Goal: Find specific page/section: Find specific page/section

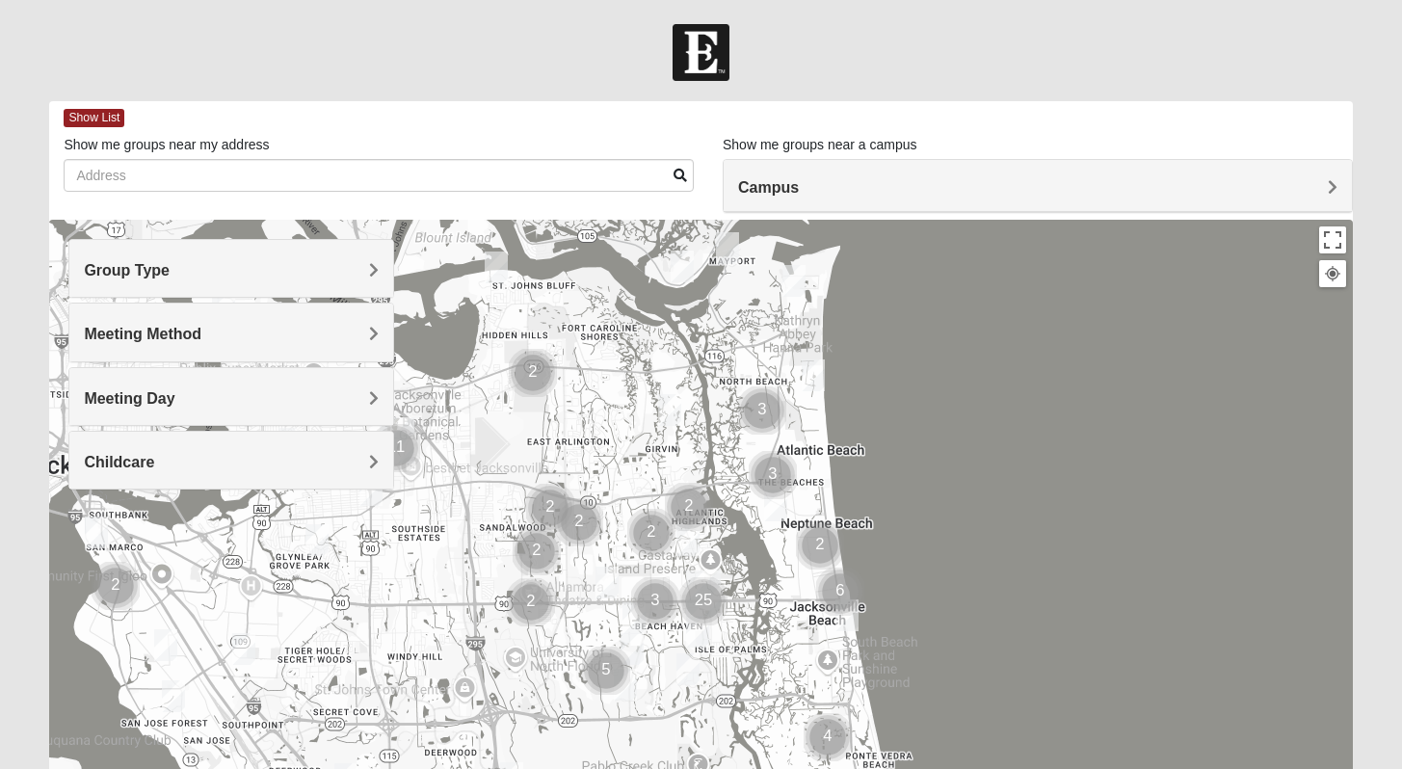
click at [322, 277] on h4 "Group Type" at bounding box center [231, 270] width 295 height 18
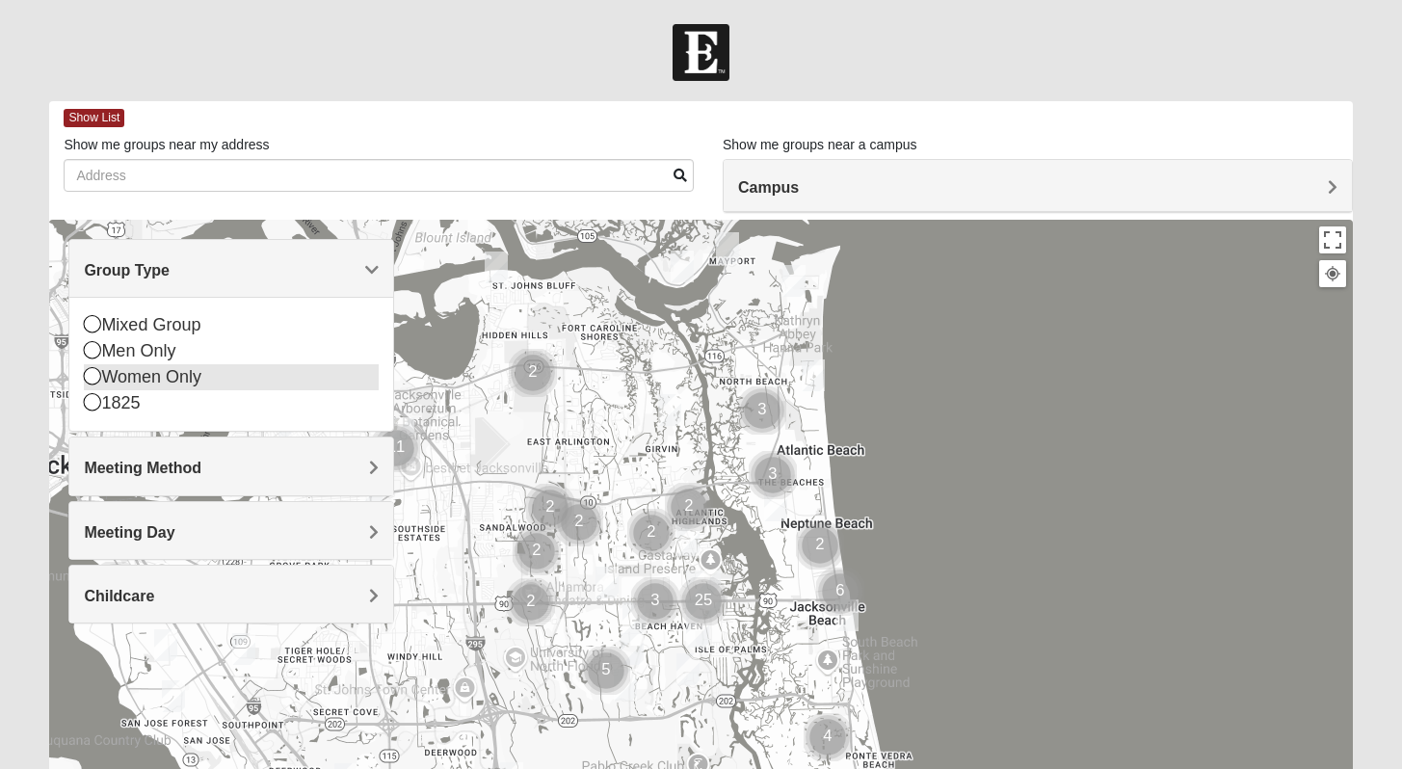
click at [91, 378] on icon at bounding box center [92, 375] width 17 height 17
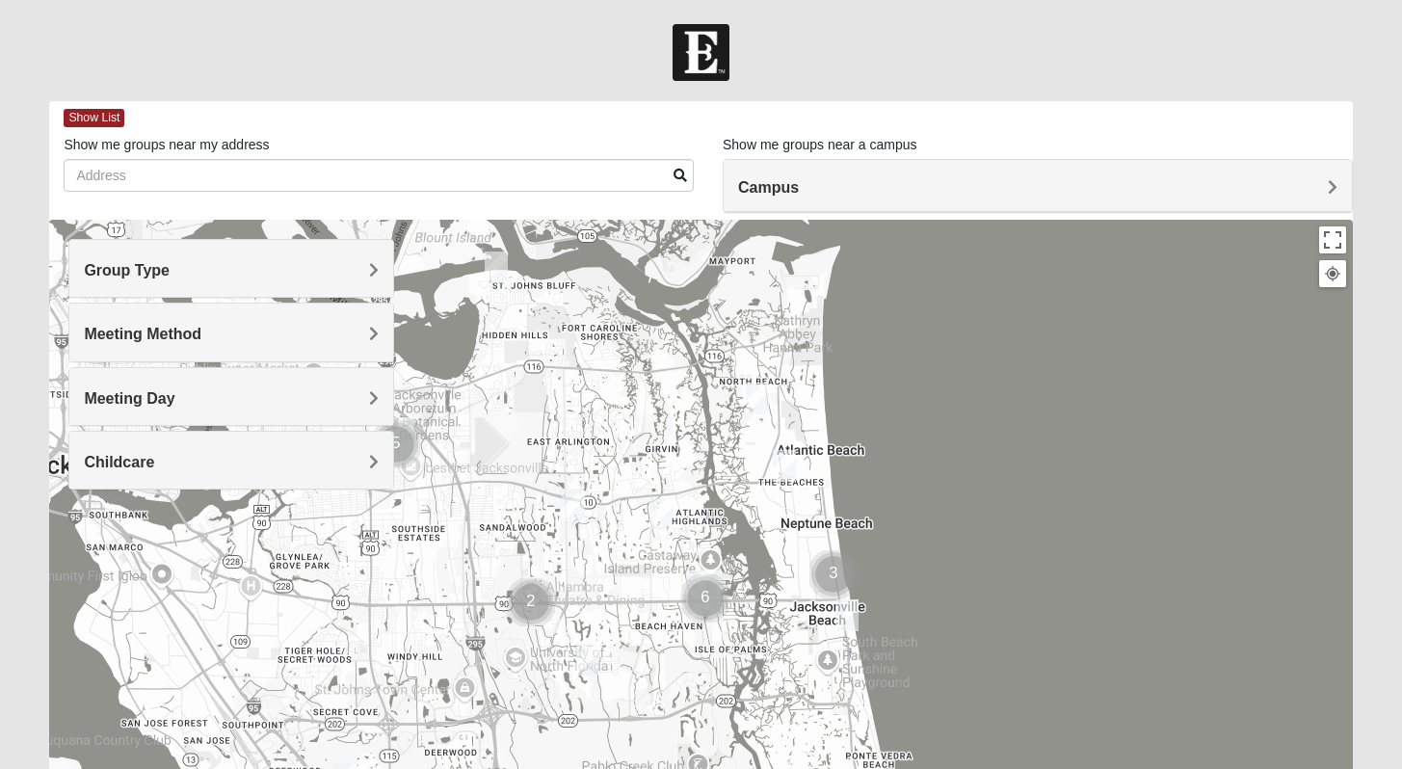
click at [145, 338] on span "Meeting Method" at bounding box center [143, 334] width 118 height 16
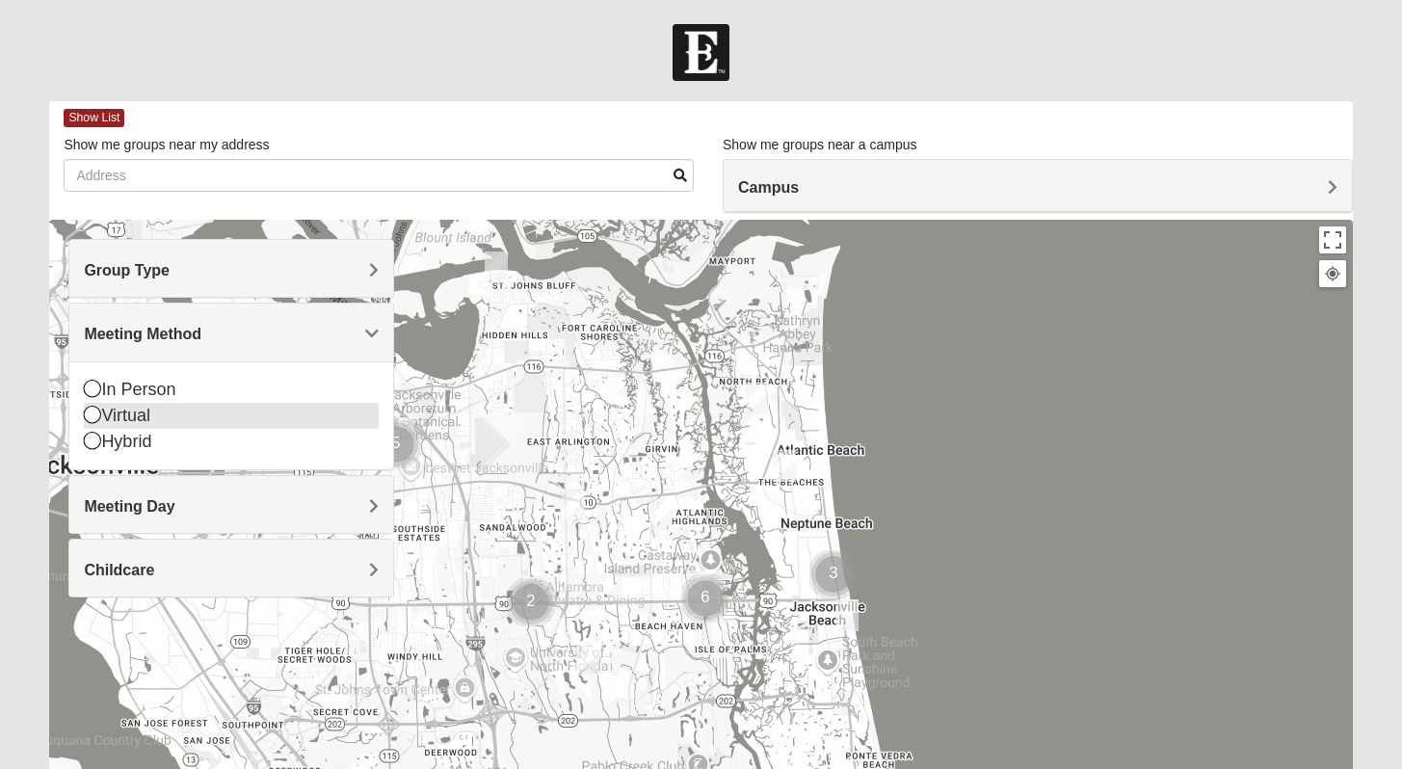
click at [91, 414] on icon at bounding box center [92, 414] width 17 height 17
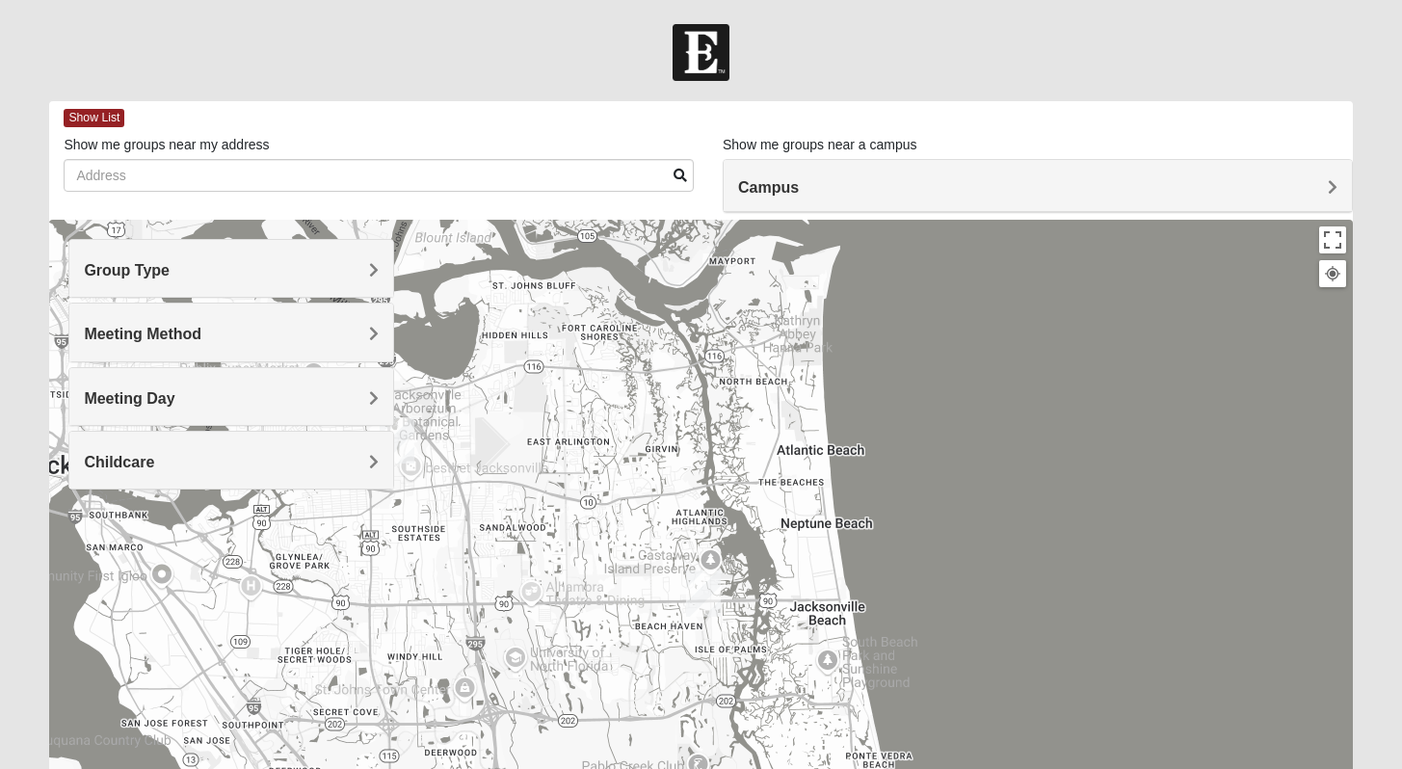
click at [105, 408] on div "Meeting Day" at bounding box center [231, 396] width 324 height 57
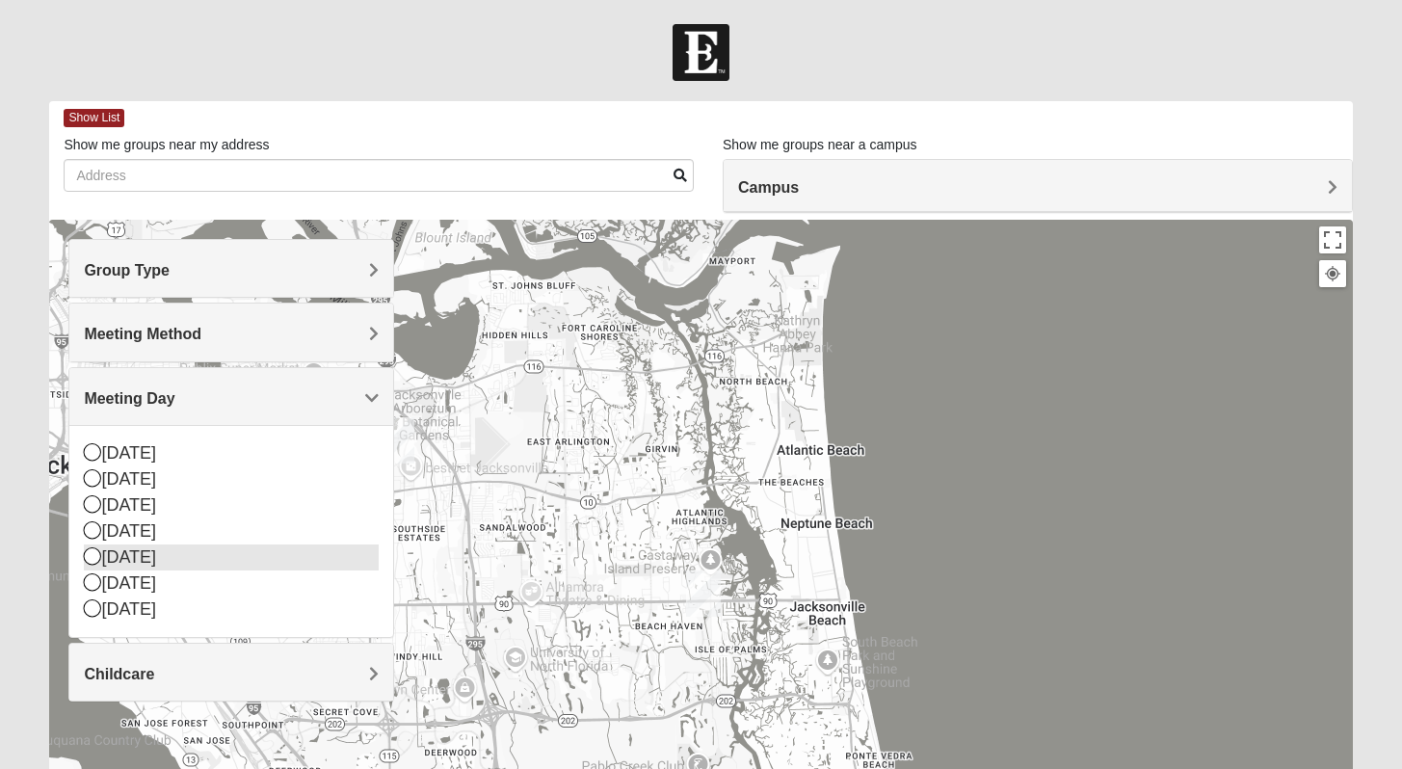
click at [90, 558] on icon at bounding box center [92, 555] width 17 height 17
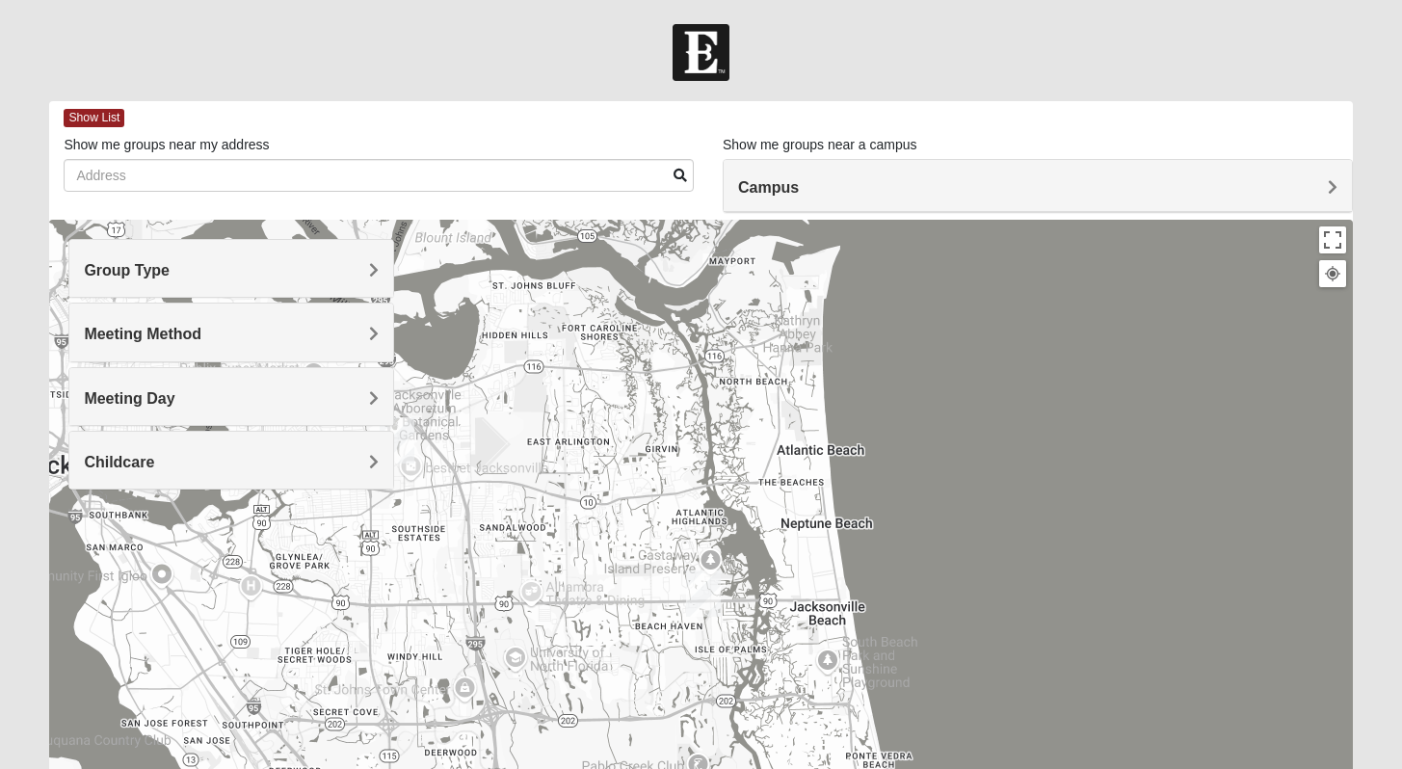
click at [186, 473] on div "Childcare" at bounding box center [231, 460] width 324 height 57
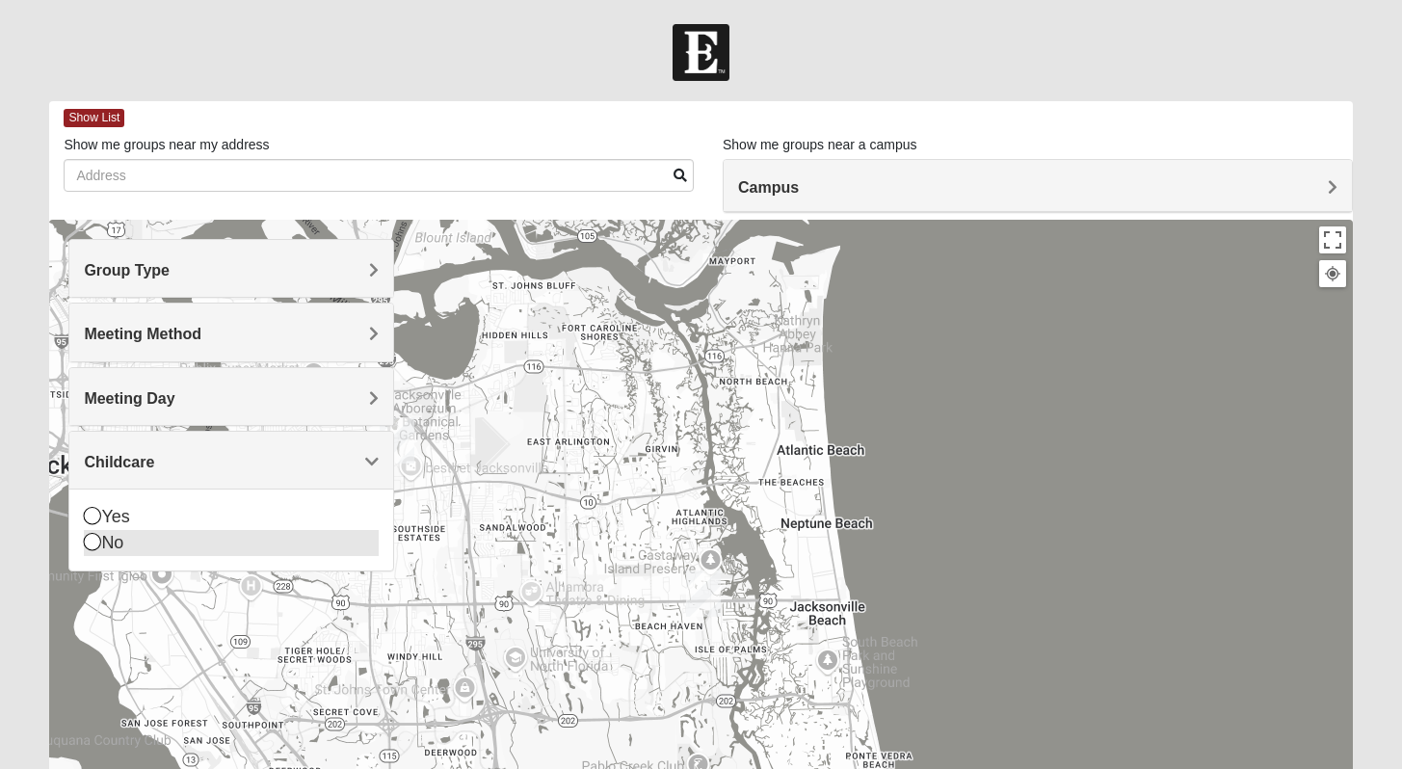
click at [99, 542] on icon at bounding box center [92, 541] width 17 height 17
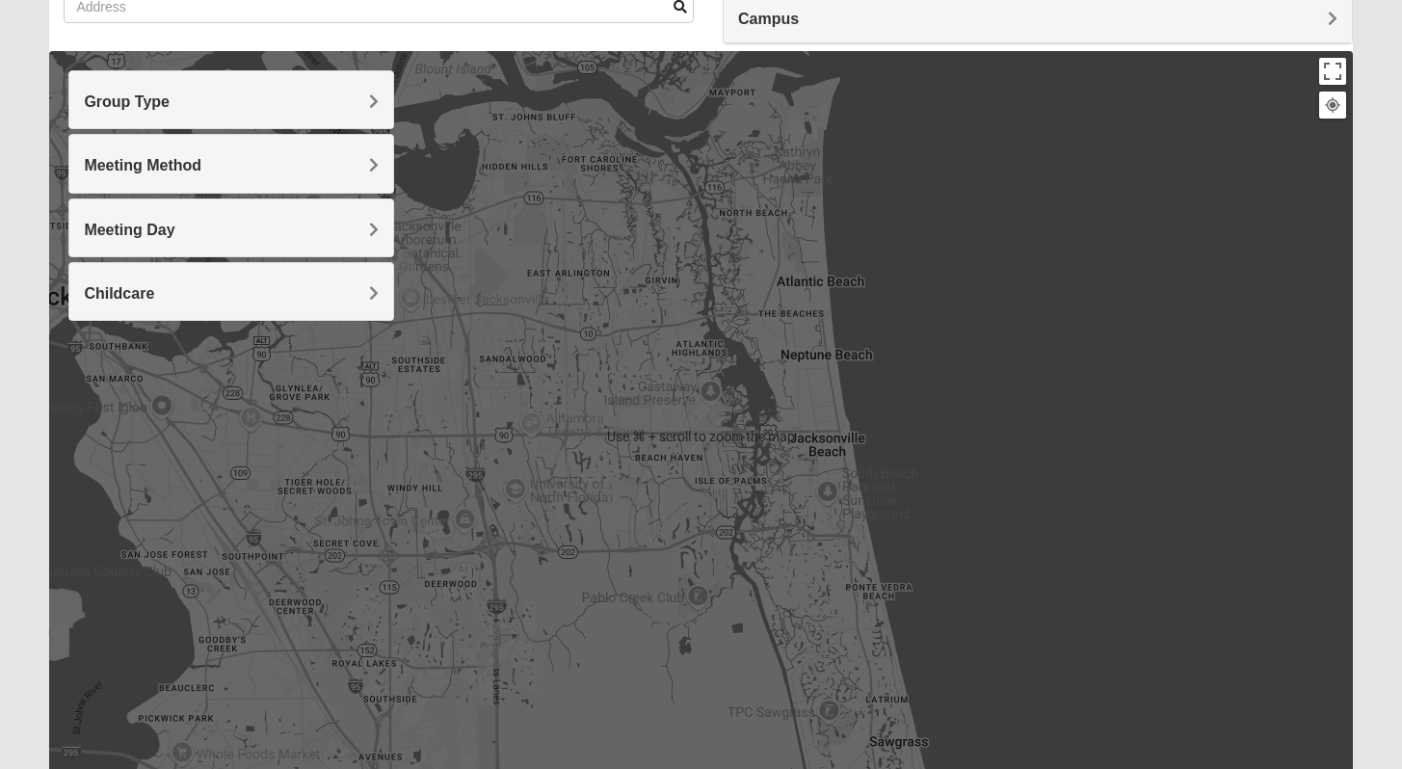
scroll to position [169, 0]
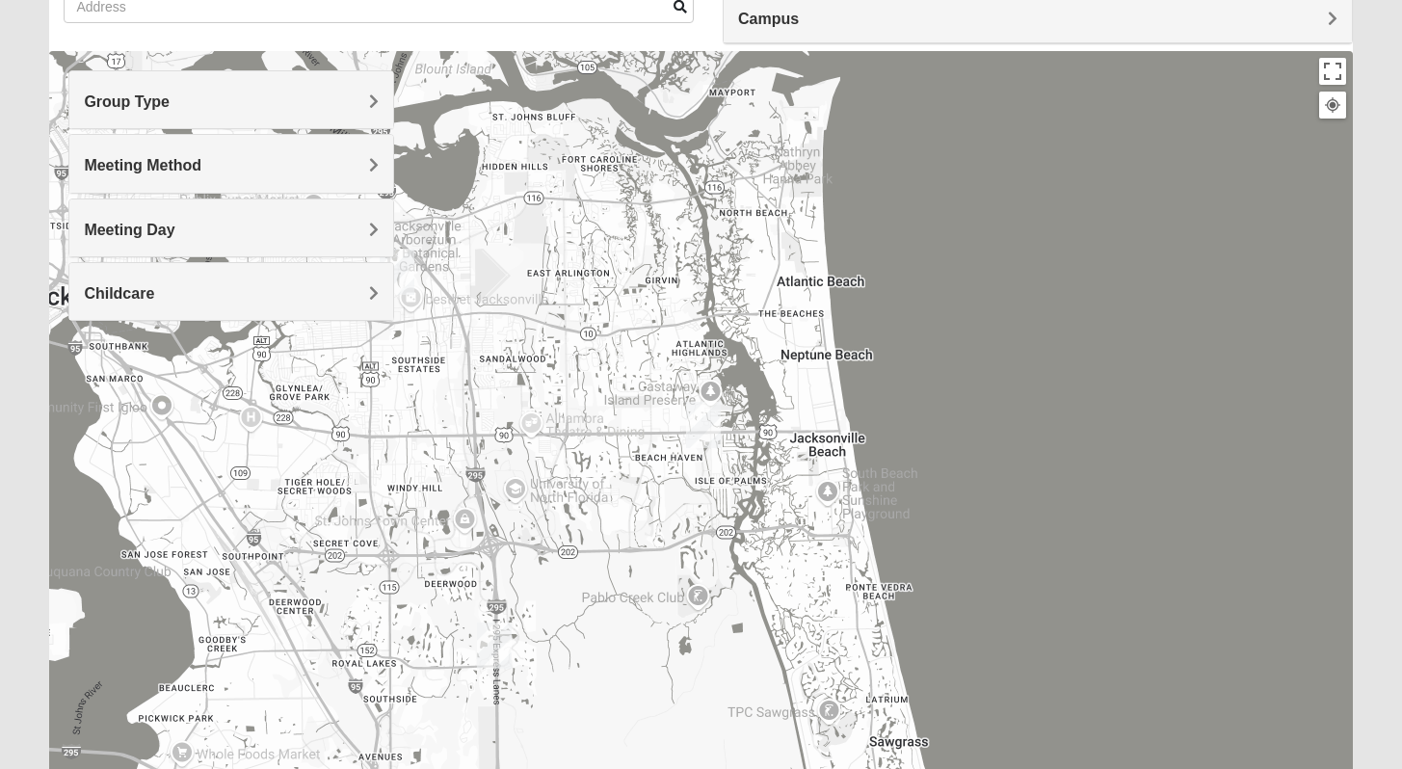
click at [708, 412] on img "San Pablo" at bounding box center [703, 425] width 35 height 46
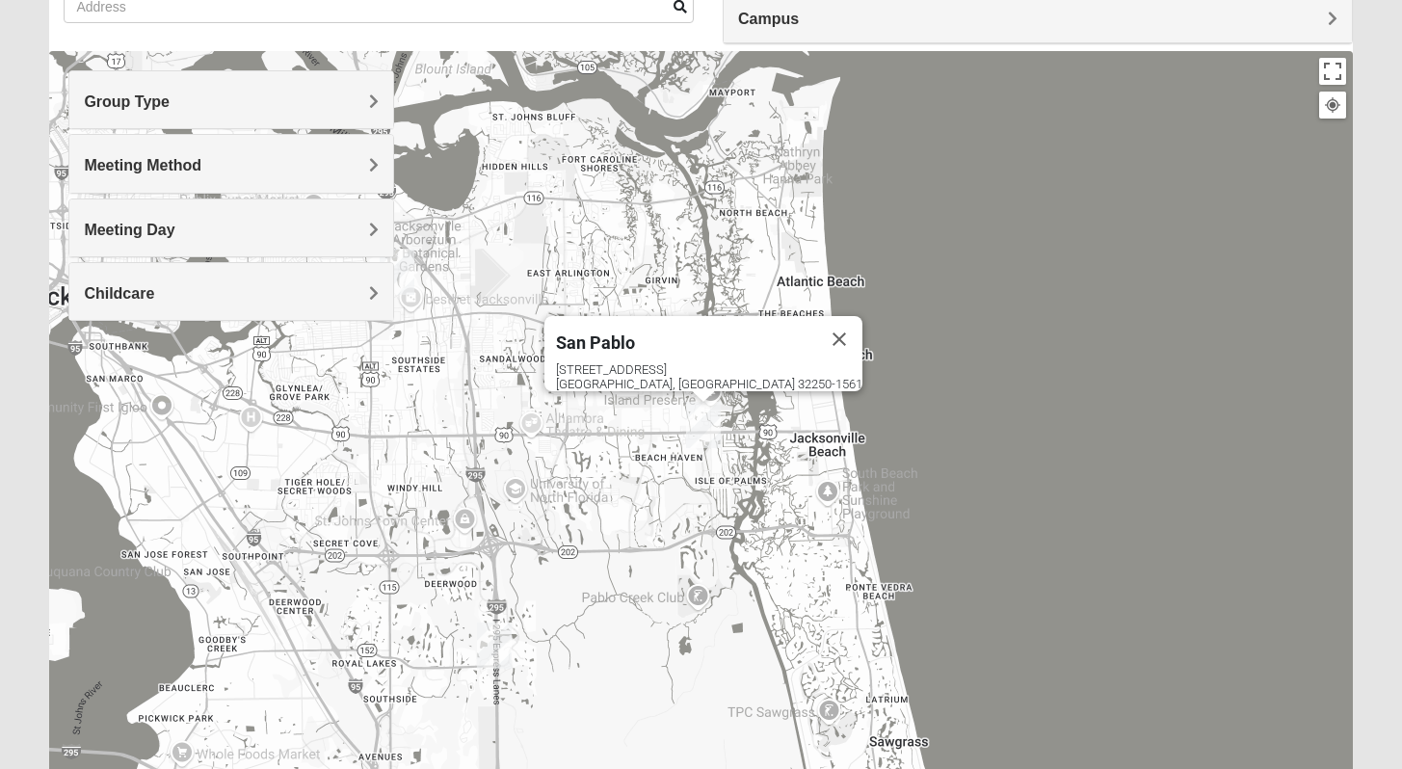
click at [499, 648] on img "Baymeadows" at bounding box center [494, 645] width 35 height 46
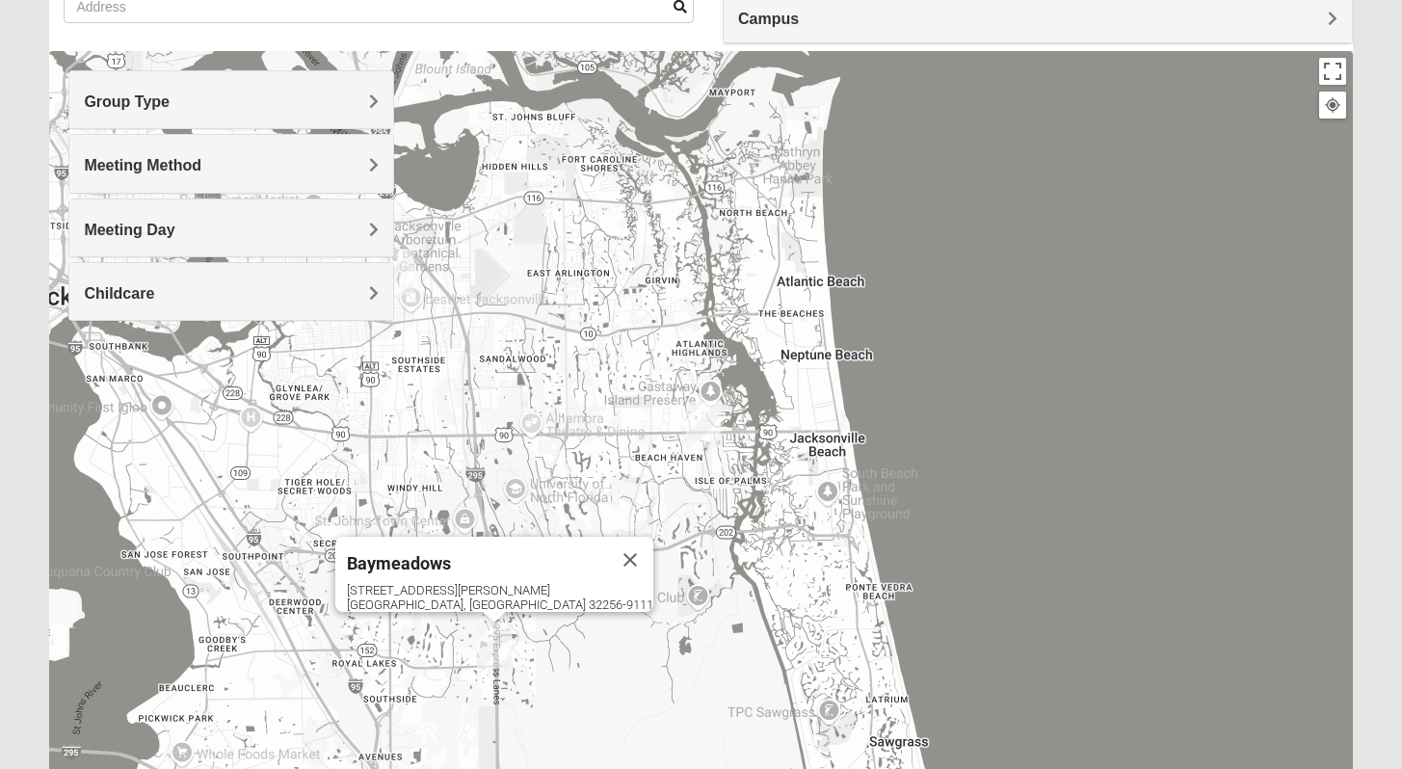
click at [401, 282] on img "Arlington" at bounding box center [397, 272] width 35 height 46
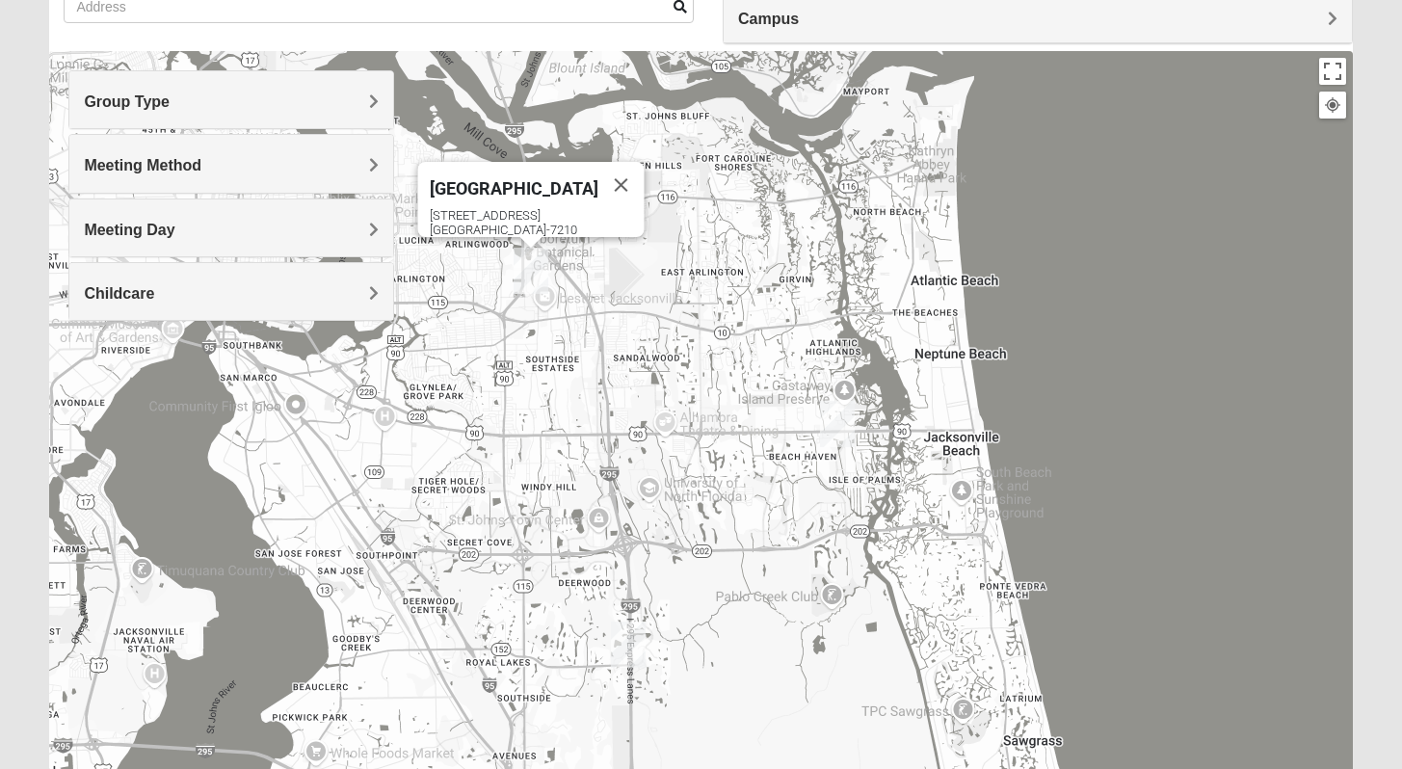
drag, startPoint x: 575, startPoint y: 251, endPoint x: 711, endPoint y: 251, distance: 135.9
click at [711, 251] on div "Arlington [STREET_ADDRESS]" at bounding box center [700, 436] width 1303 height 771
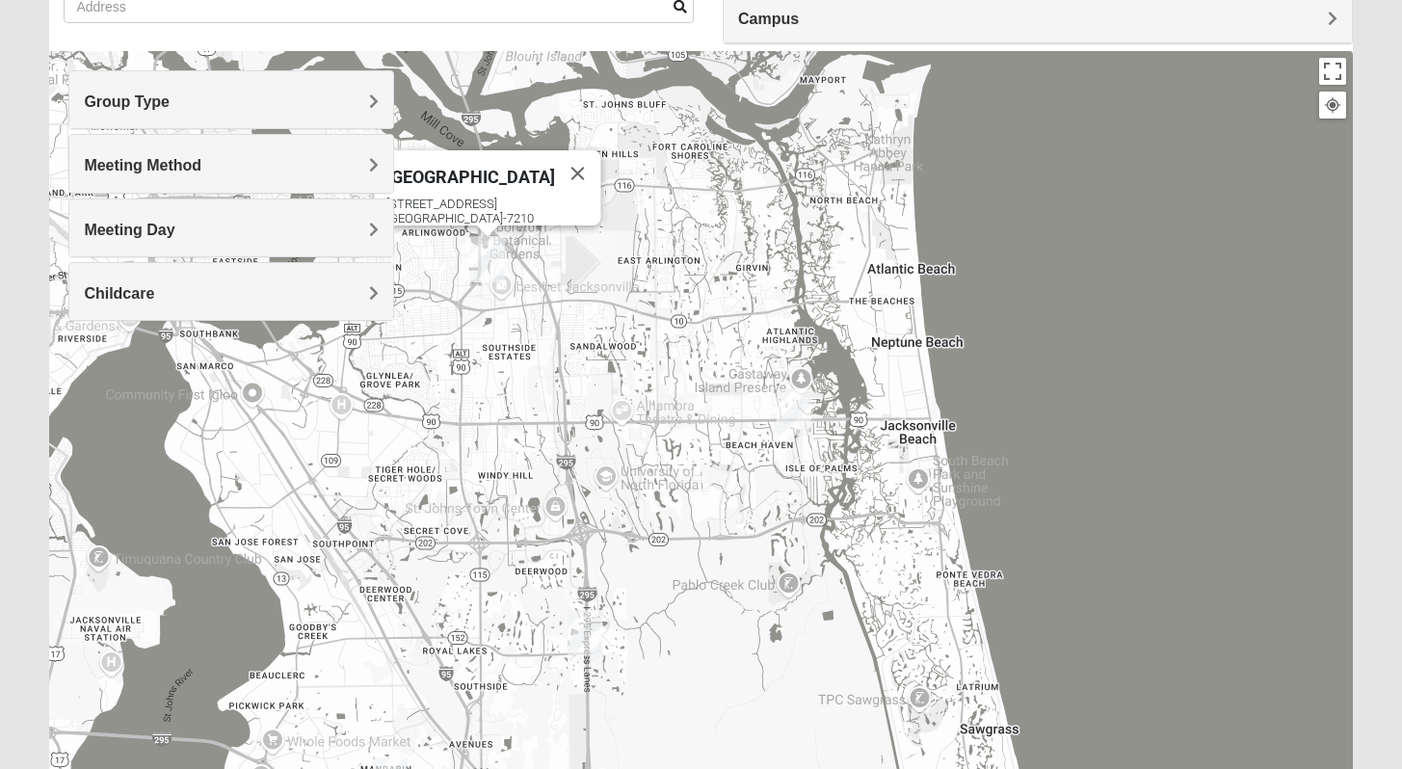
drag, startPoint x: 857, startPoint y: 429, endPoint x: 809, endPoint y: 416, distance: 49.8
click at [810, 416] on div "Arlington [STREET_ADDRESS]" at bounding box center [700, 436] width 1303 height 771
click at [809, 415] on div "Arlington [STREET_ADDRESS]" at bounding box center [700, 436] width 1303 height 771
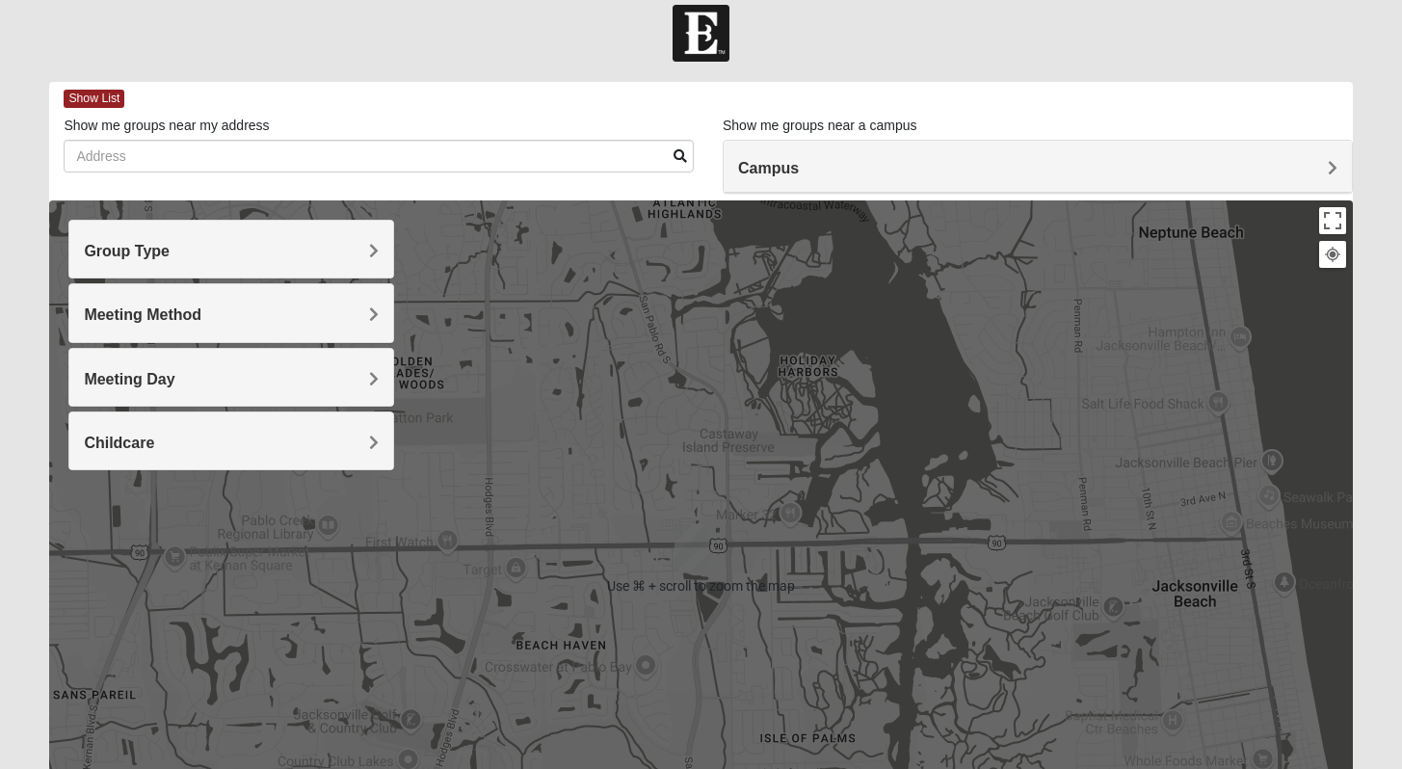
scroll to position [0, 0]
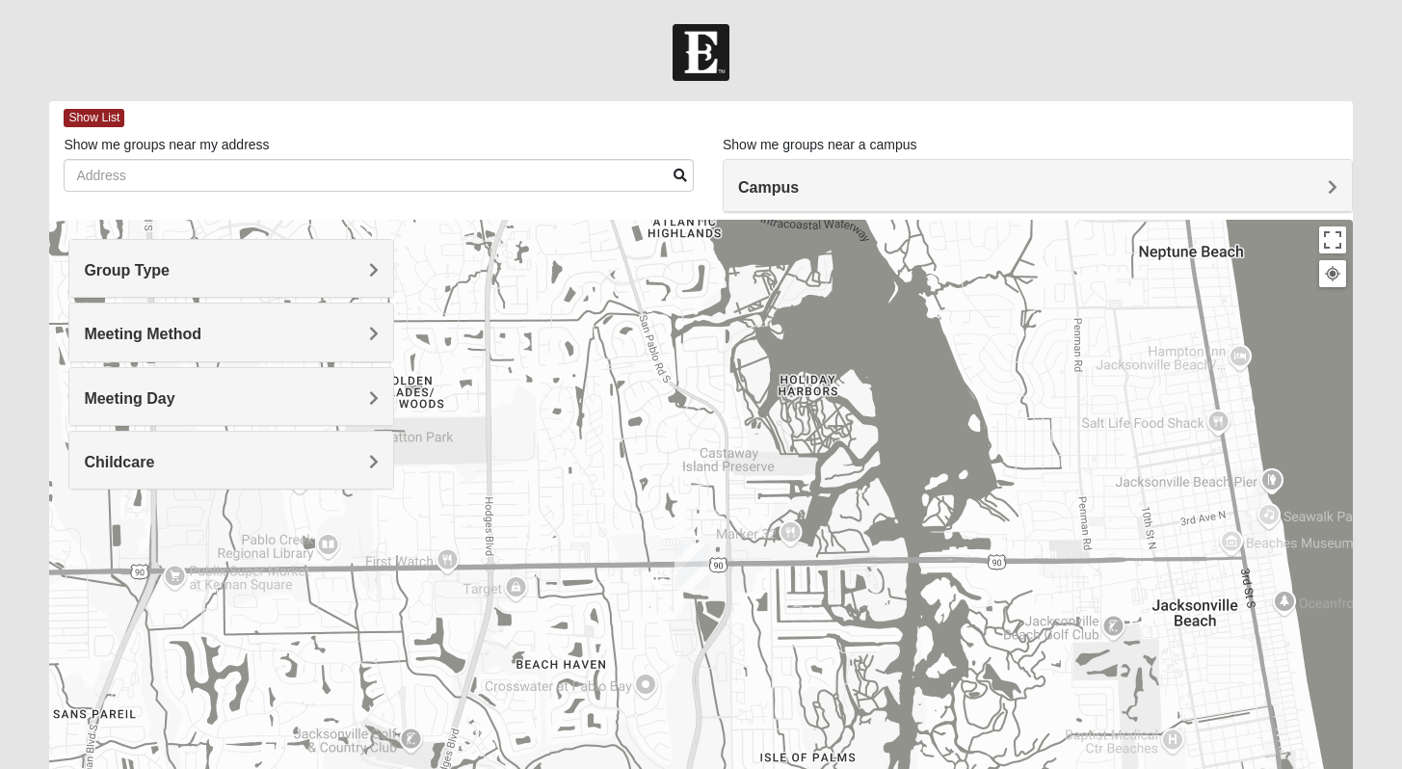
click at [778, 180] on span "Campus" at bounding box center [768, 187] width 61 height 16
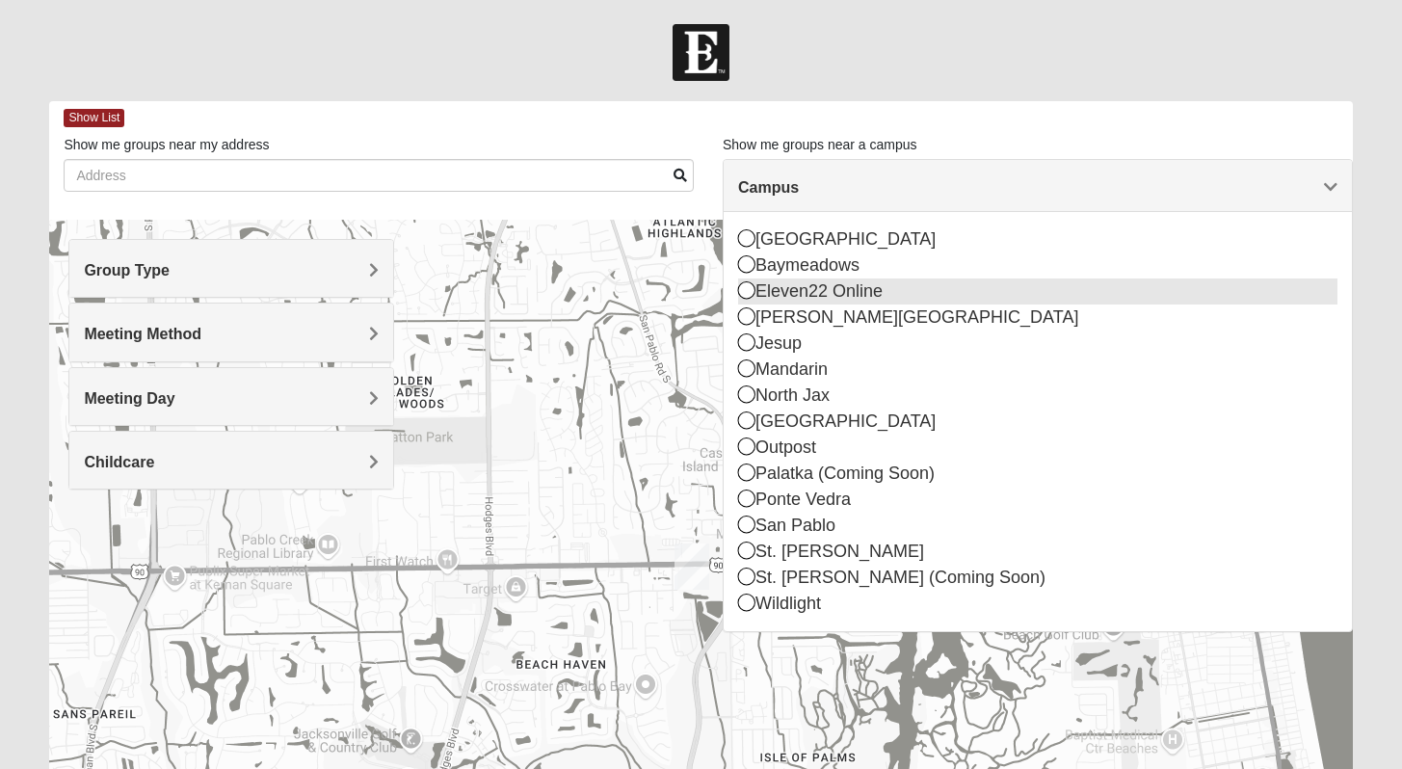
click at [751, 294] on icon at bounding box center [746, 289] width 17 height 17
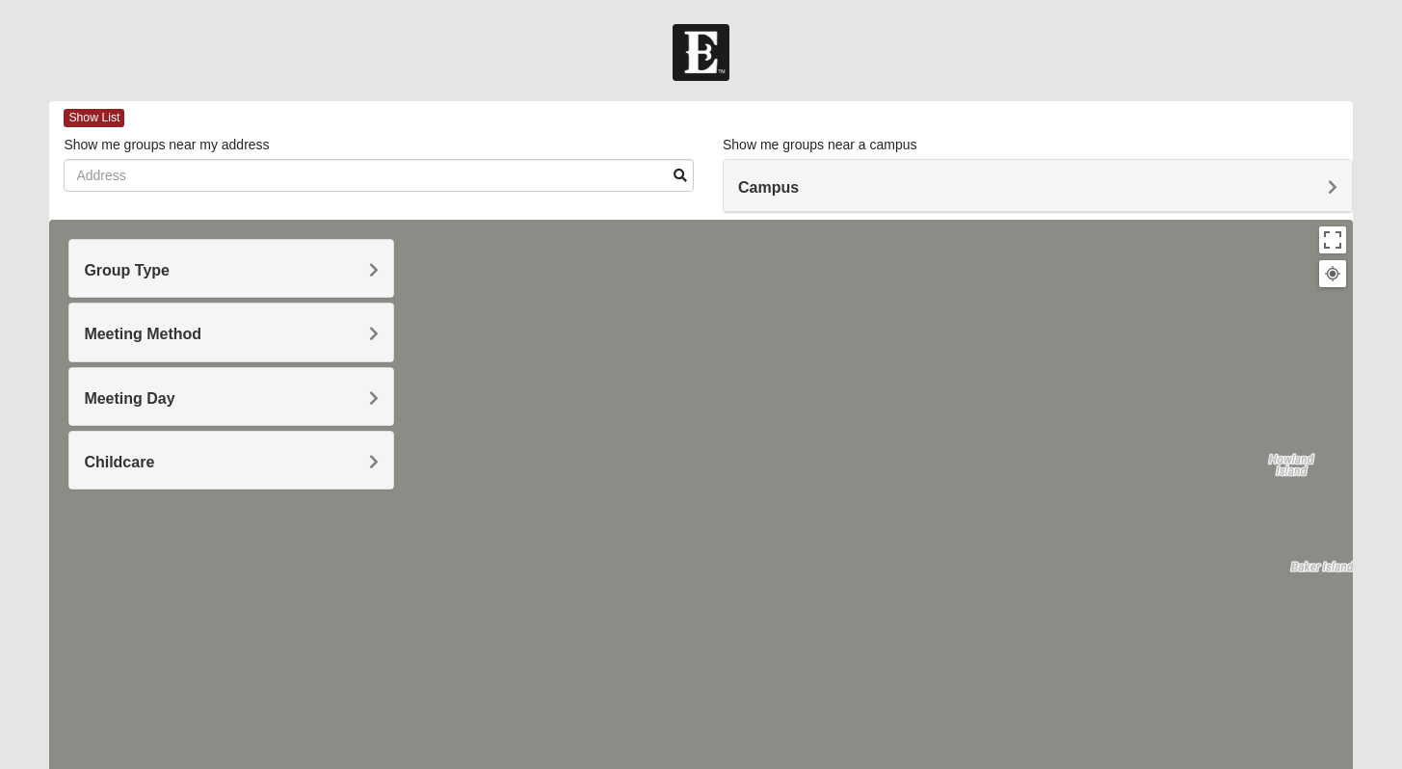
click at [366, 268] on h4 "Group Type" at bounding box center [231, 270] width 295 height 18
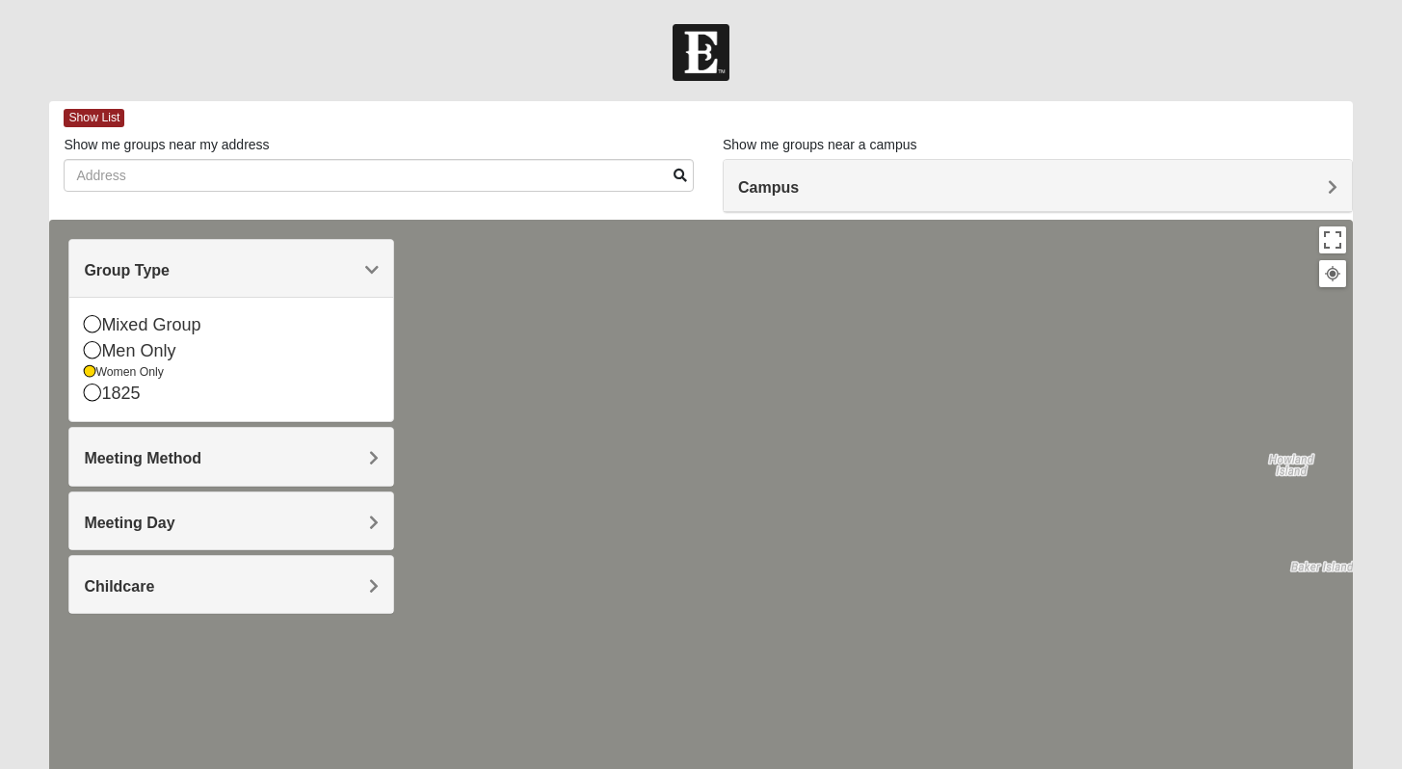
click at [211, 441] on div "Meeting Method" at bounding box center [231, 456] width 324 height 57
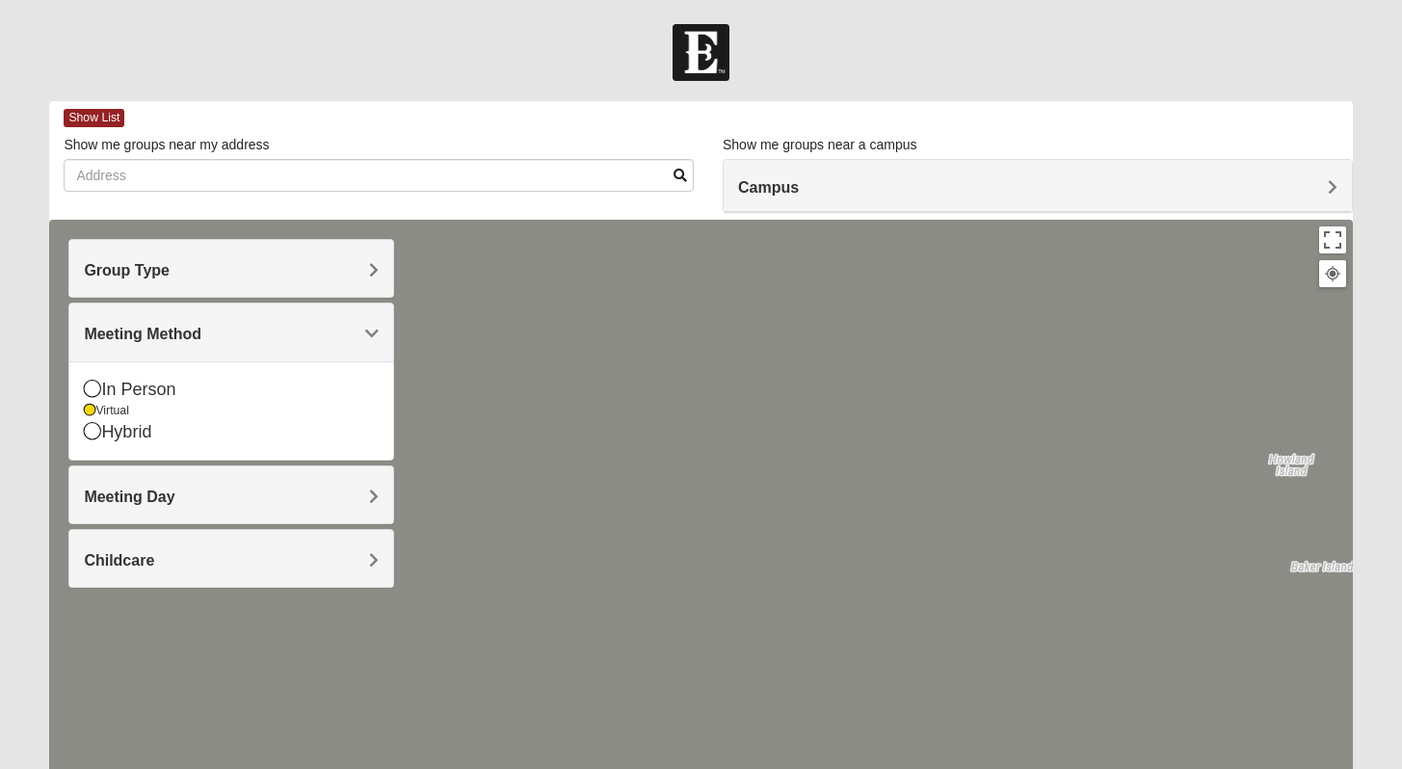
click at [199, 486] on div "Meeting Day" at bounding box center [231, 494] width 324 height 57
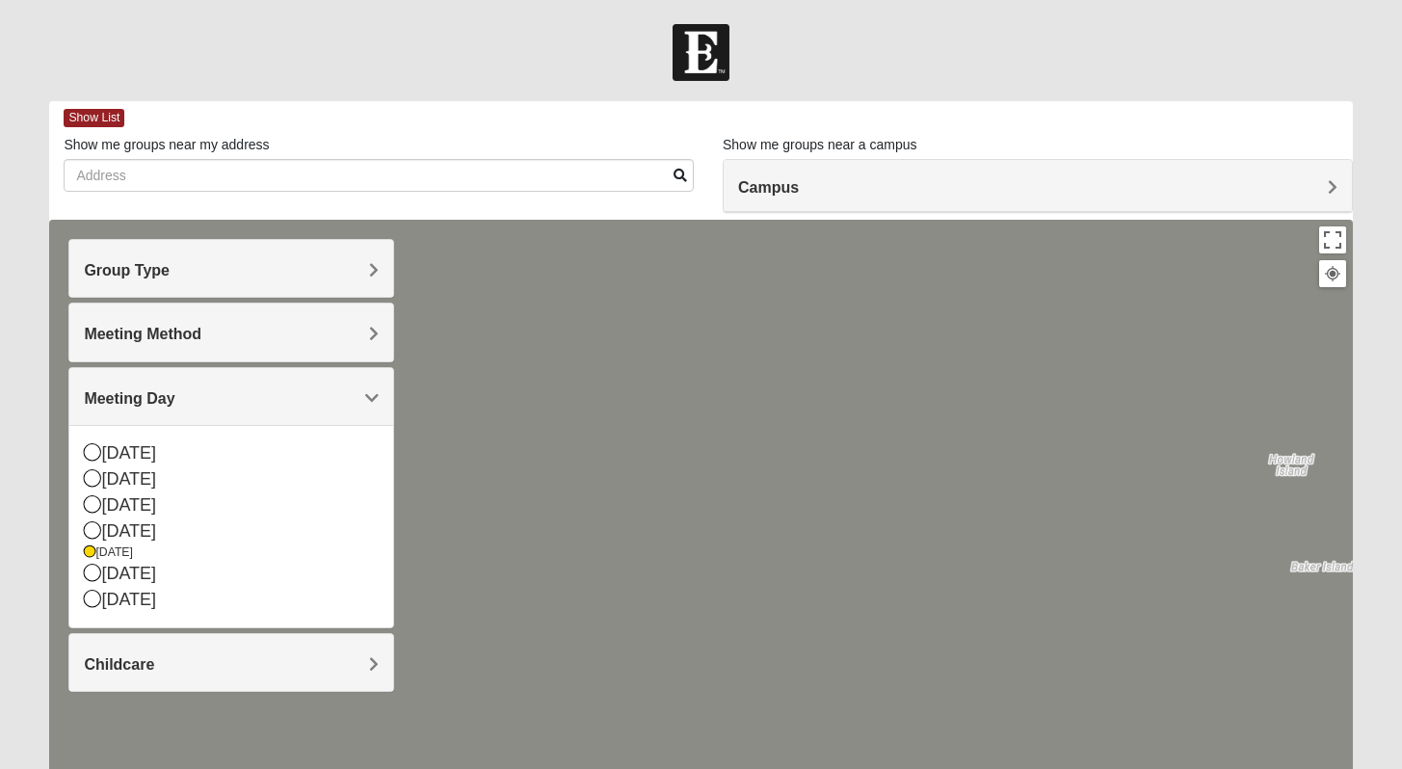
click at [172, 323] on div "Meeting Method" at bounding box center [231, 331] width 324 height 57
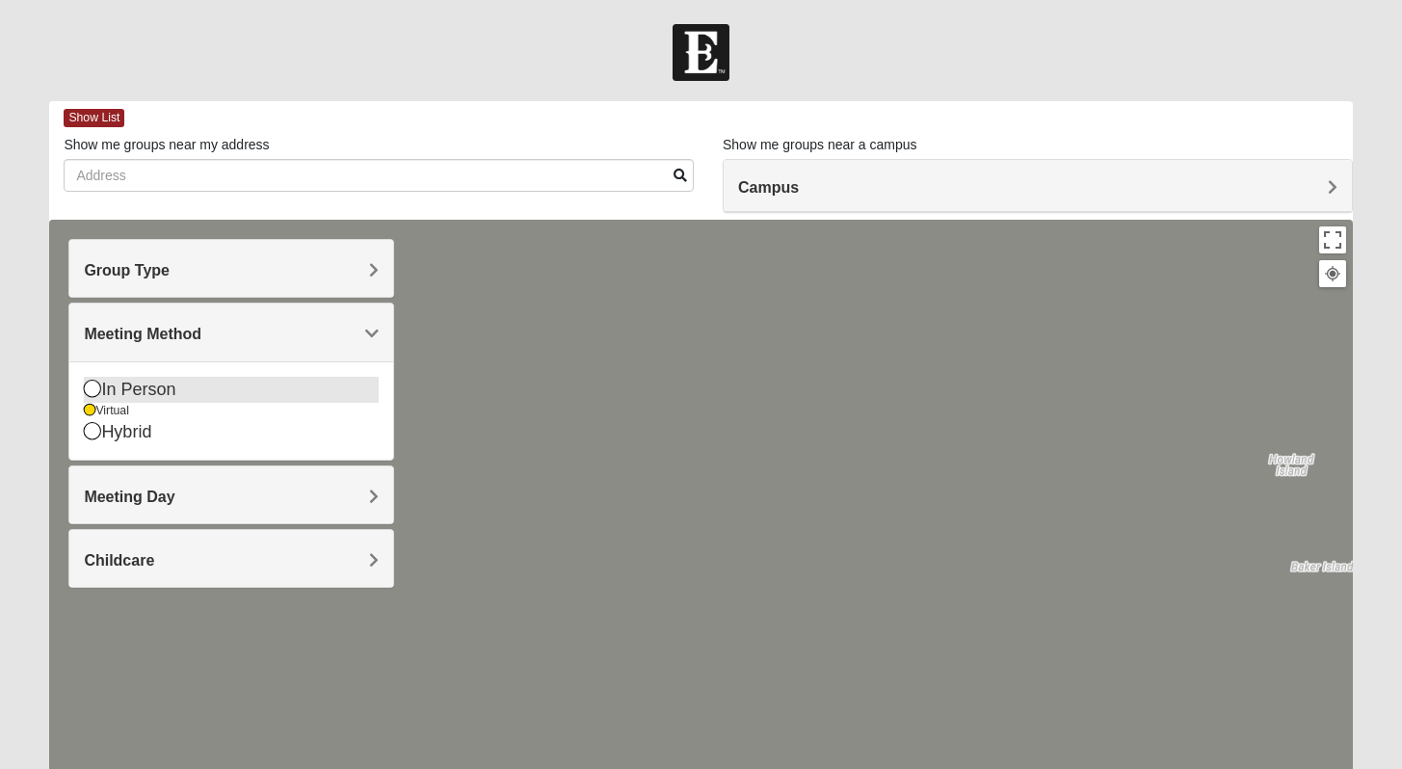
click at [96, 388] on icon at bounding box center [92, 388] width 17 height 17
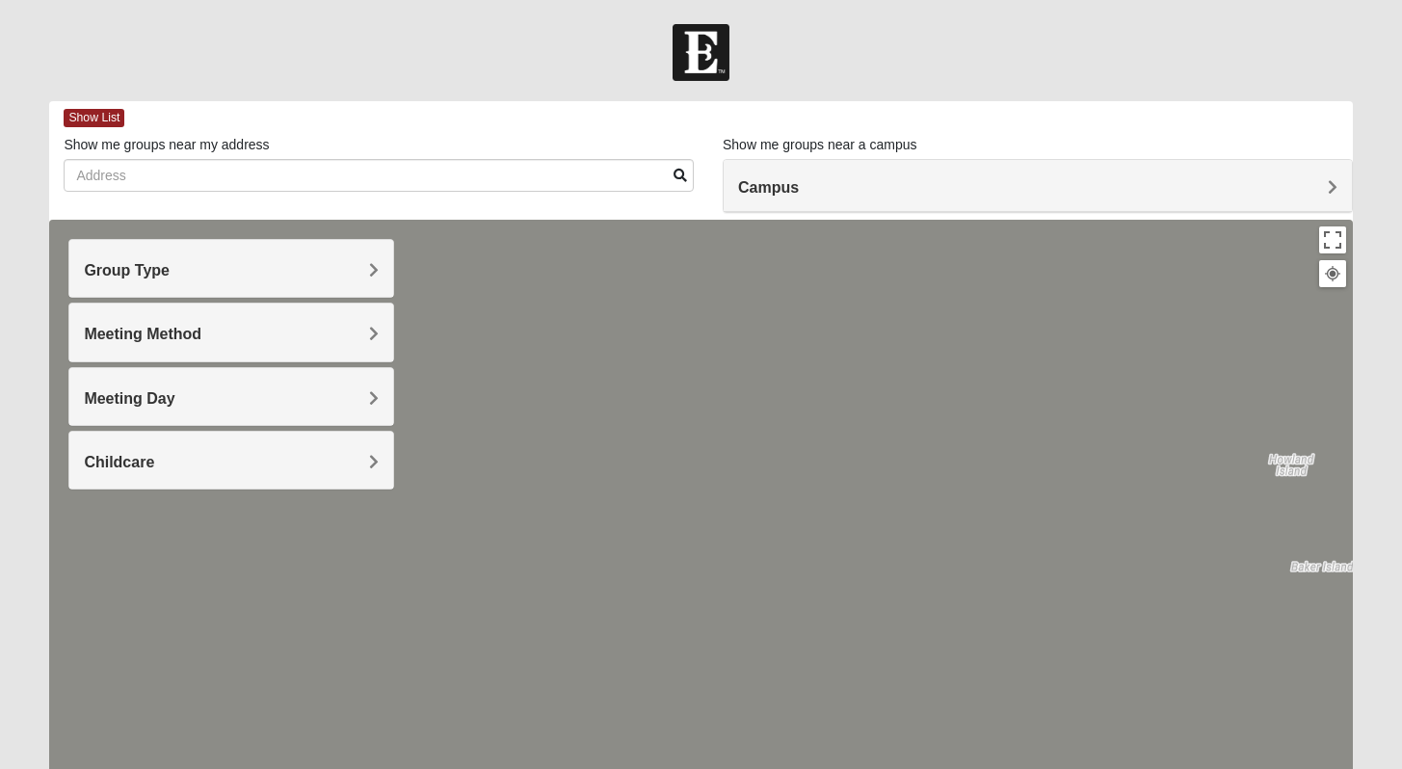
click at [213, 403] on h4 "Meeting Day" at bounding box center [231, 398] width 295 height 18
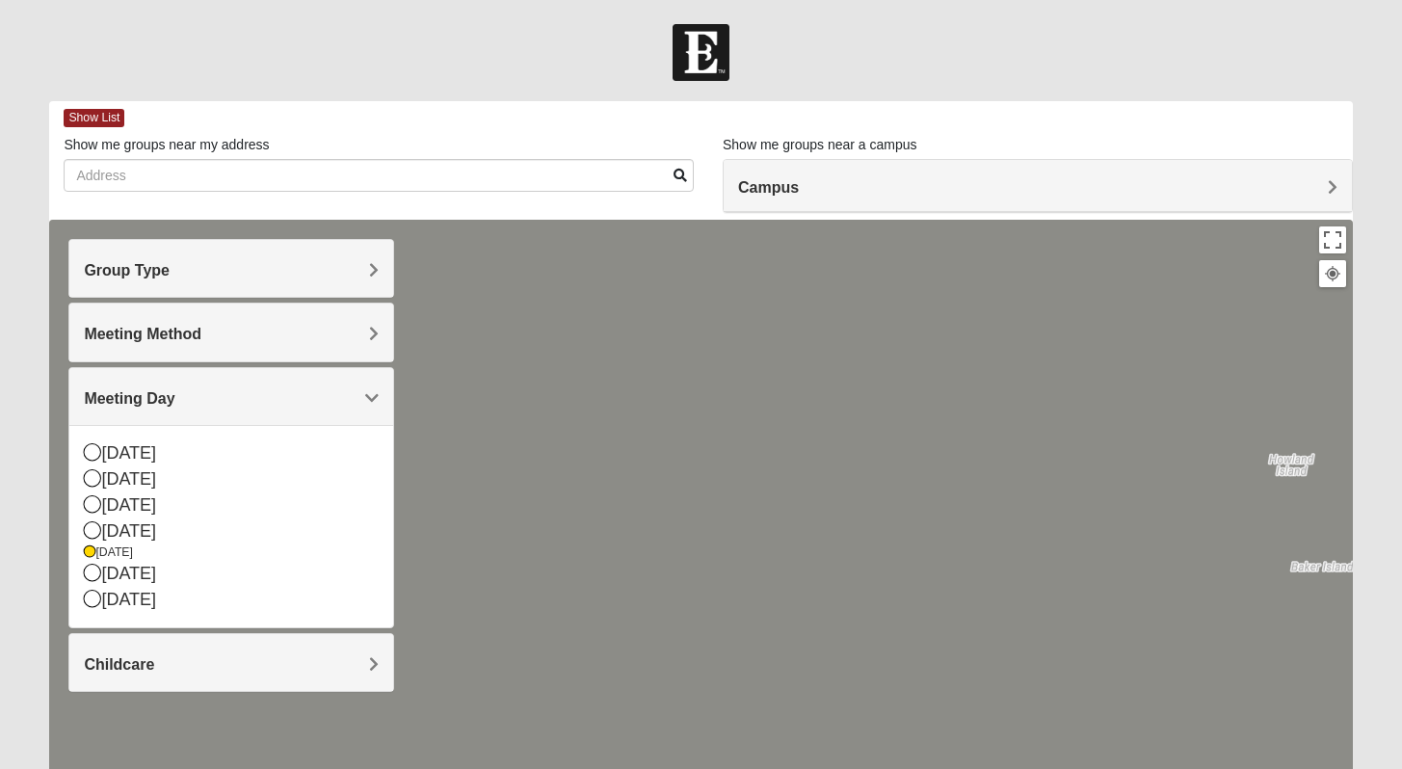
click at [200, 658] on h4 "Childcare" at bounding box center [231, 664] width 295 height 18
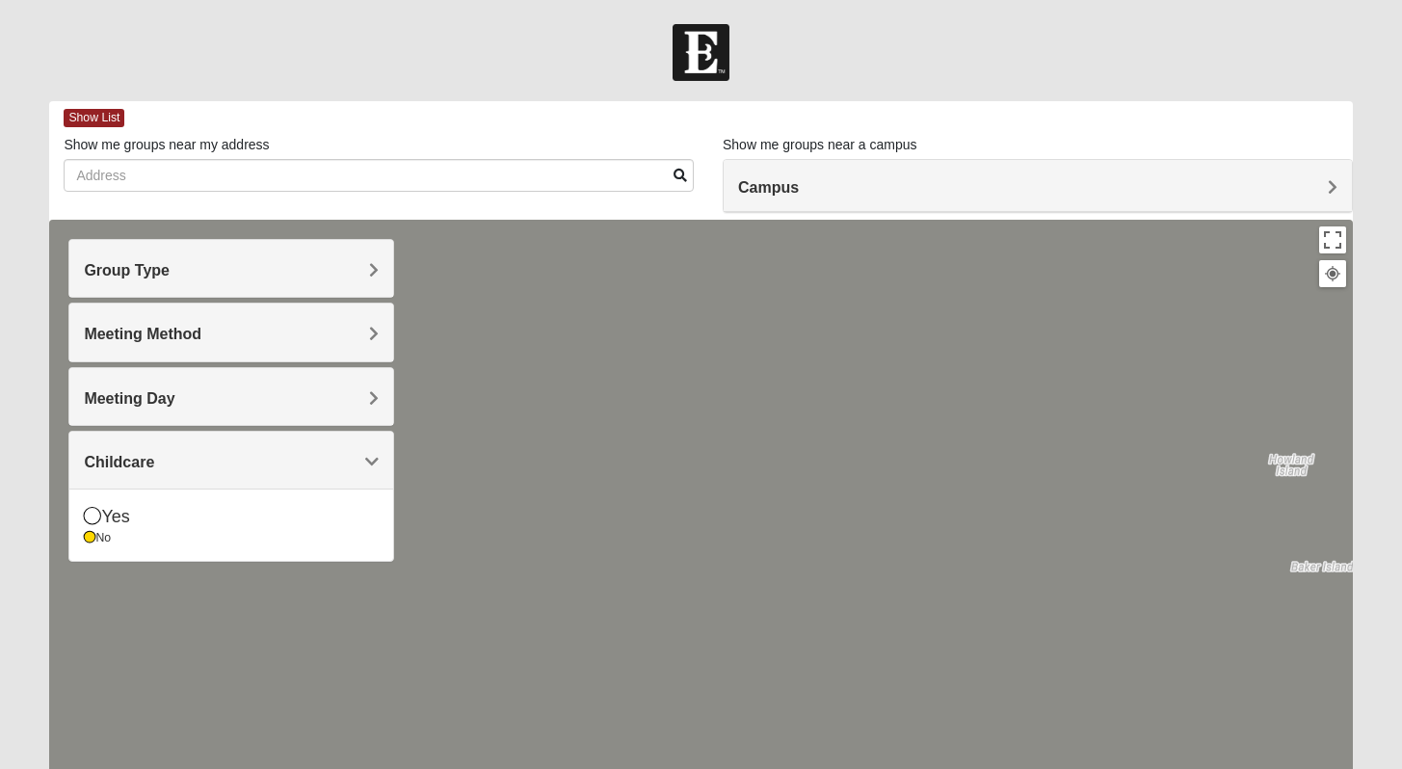
click at [464, 330] on div "Arlington [STREET_ADDRESS]" at bounding box center [700, 605] width 1303 height 771
click at [654, 320] on div "Arlington [STREET_ADDRESS]" at bounding box center [700, 605] width 1303 height 771
click at [542, 407] on div "Arlington [STREET_ADDRESS]" at bounding box center [700, 605] width 1303 height 771
click at [250, 531] on div "No" at bounding box center [231, 538] width 295 height 16
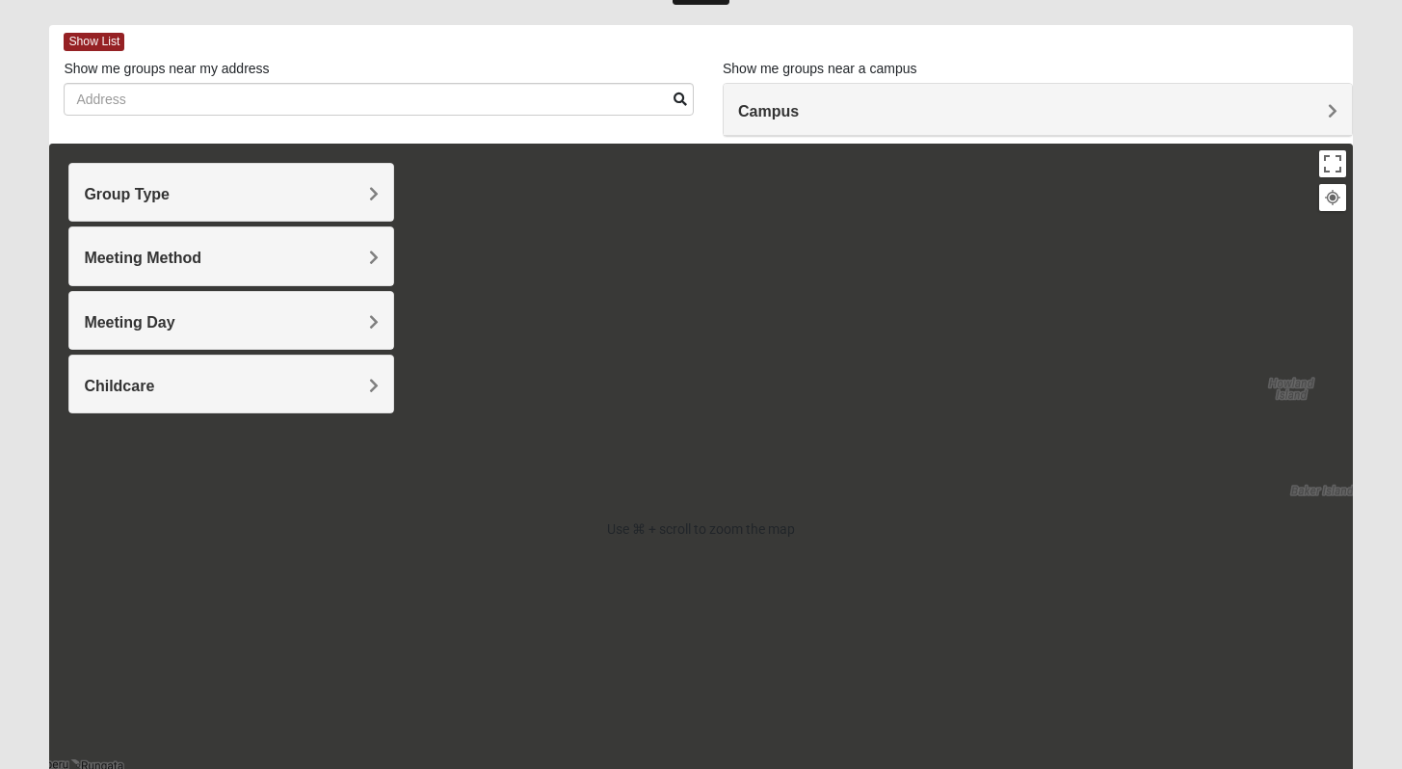
scroll to position [292, 0]
